Goal: Find specific page/section: Find specific page/section

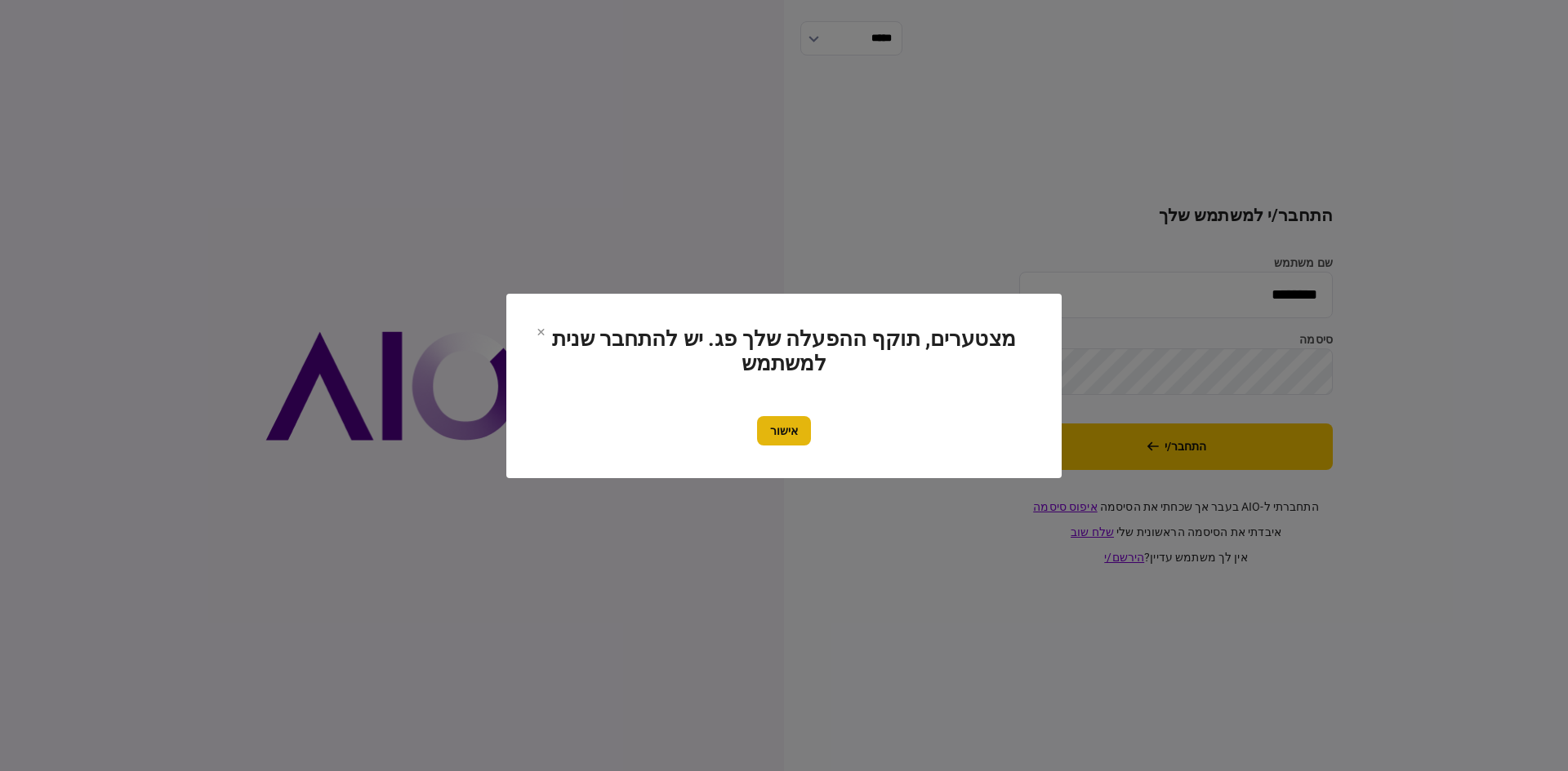
click at [768, 431] on button "אישור" at bounding box center [784, 431] width 54 height 30
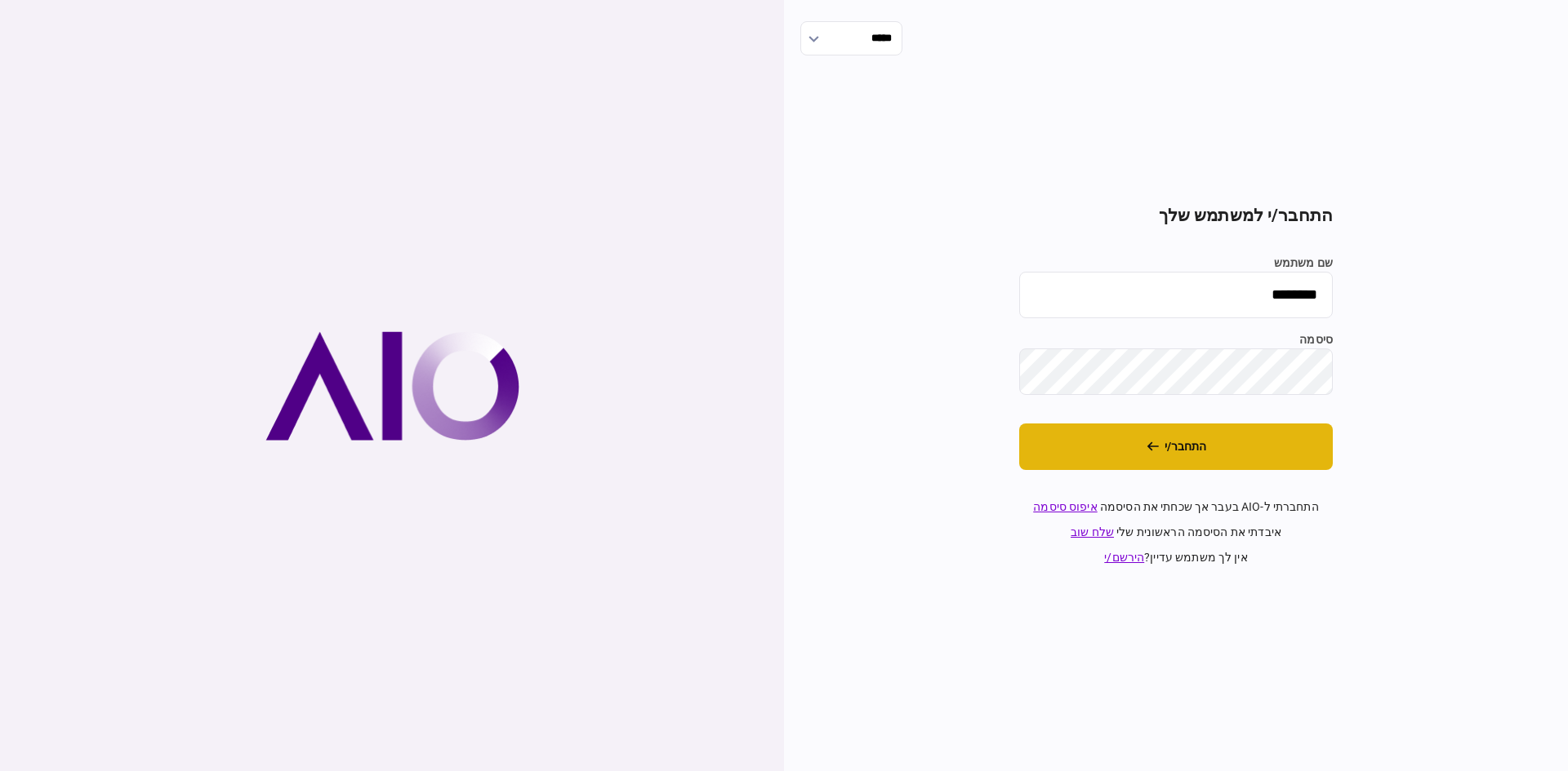
click at [1146, 466] on button "התחבר/י" at bounding box center [1176, 446] width 313 height 46
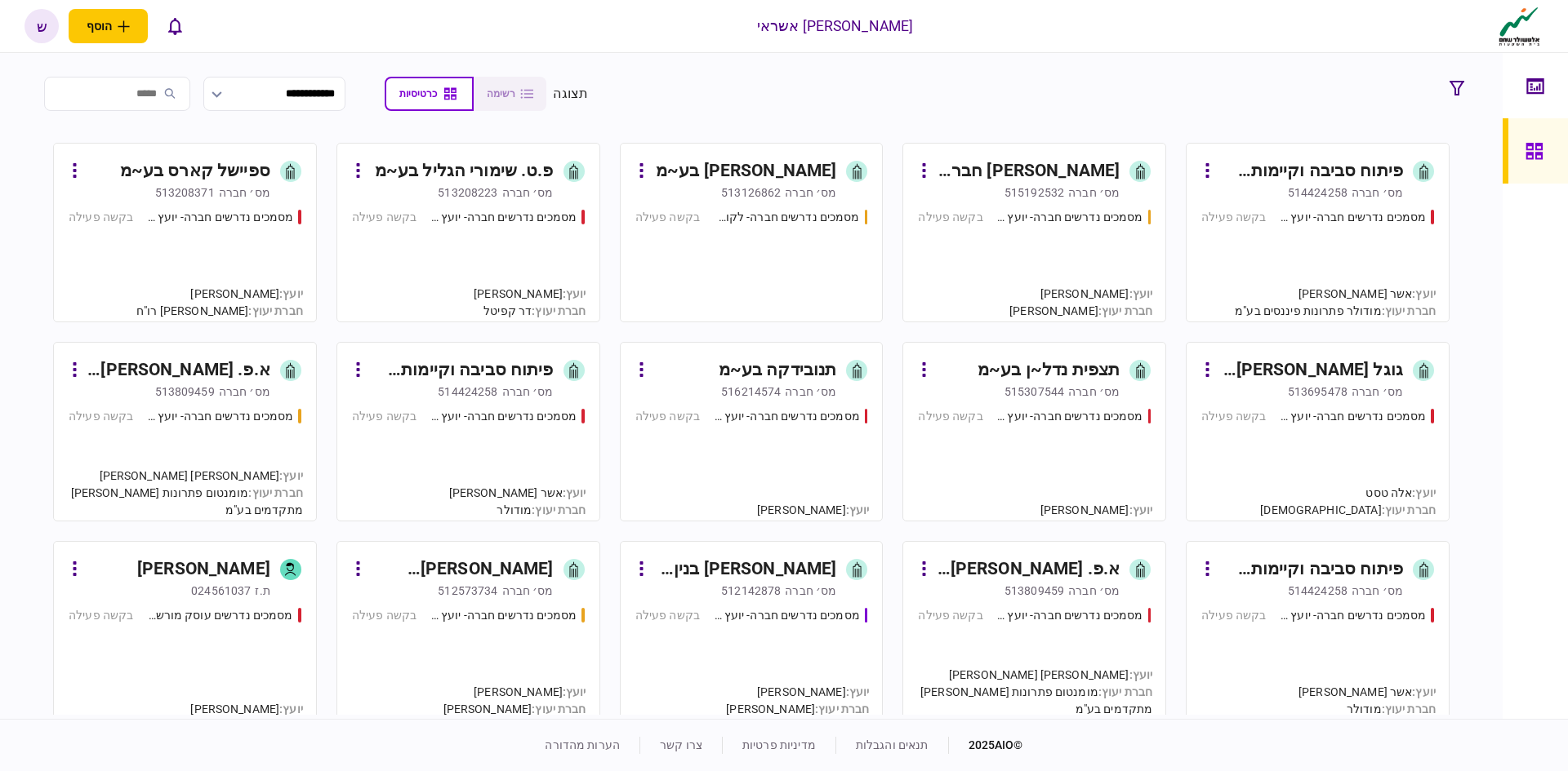
click at [748, 179] on div "עירית ברנדר בע~מ" at bounding box center [746, 172] width 180 height 26
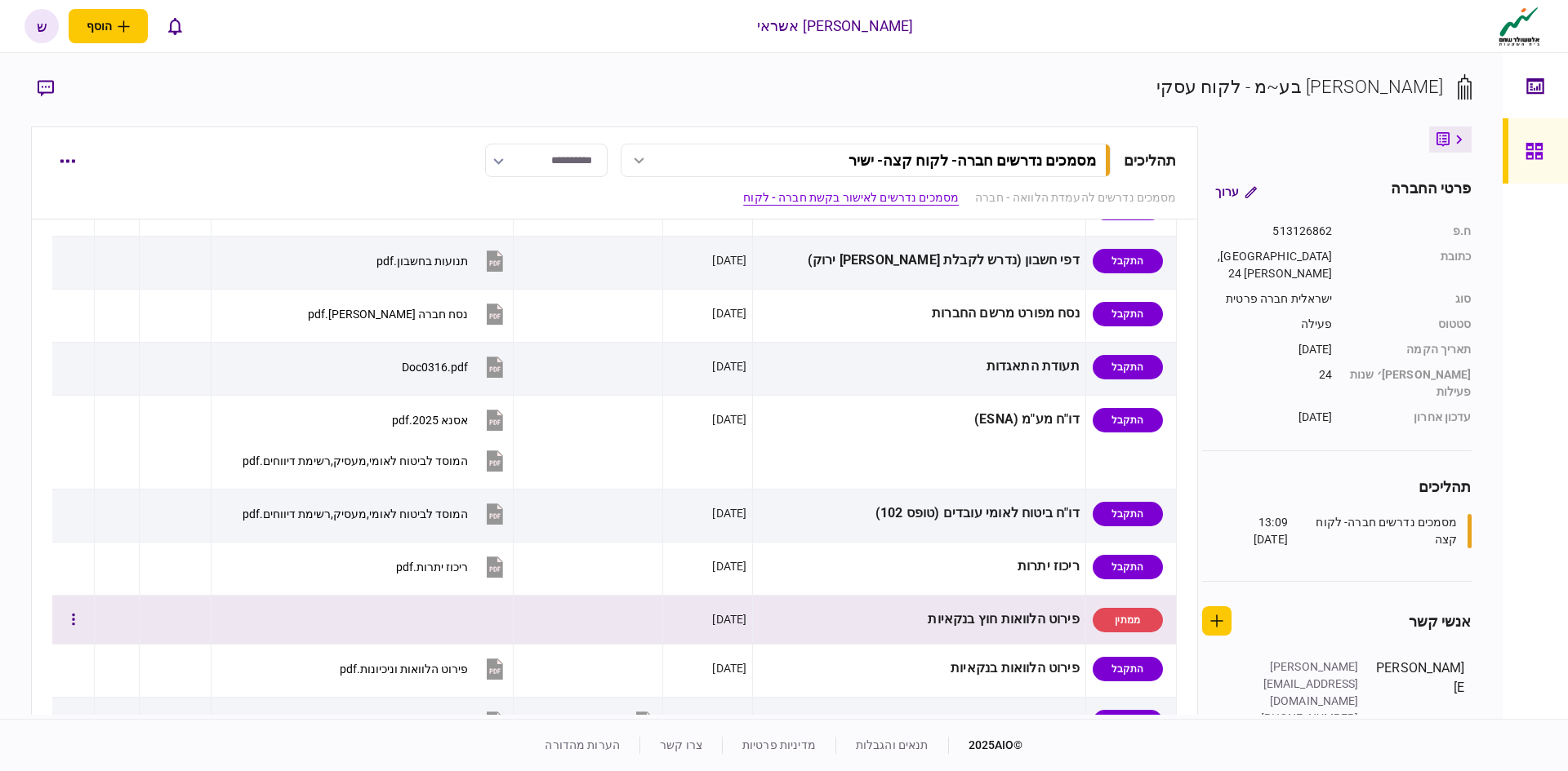
scroll to position [571, 0]
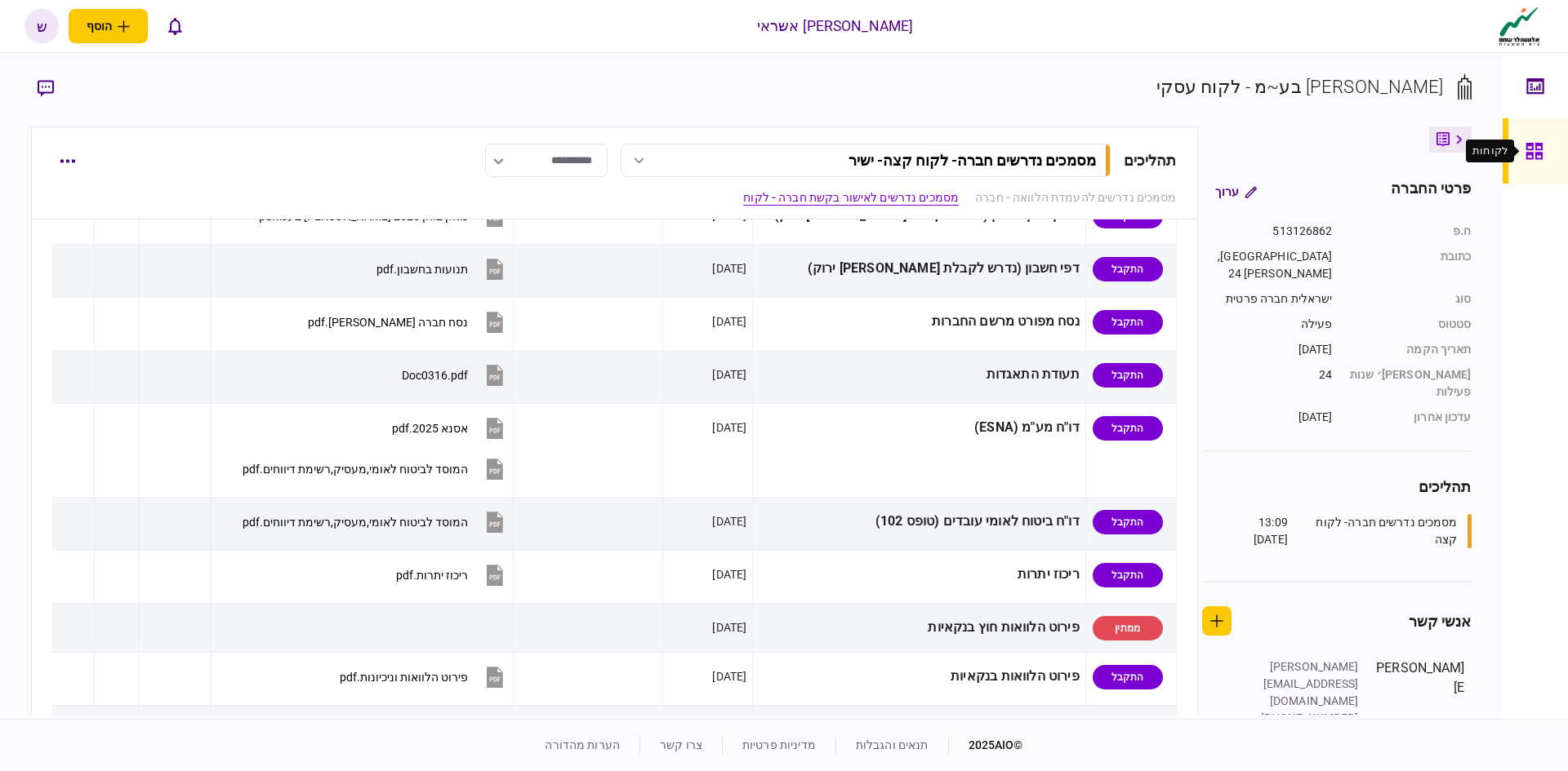
click at [1525, 151] on icon at bounding box center [1534, 151] width 18 height 18
